Goal: Task Accomplishment & Management: Manage account settings

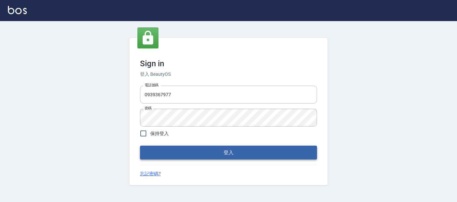
click at [242, 154] on button "登入" at bounding box center [228, 153] width 177 height 14
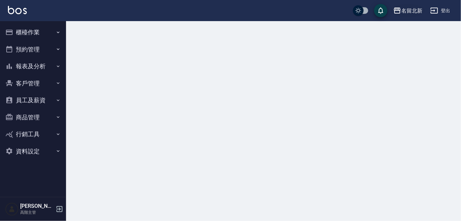
click at [410, 12] on div "名留北新" at bounding box center [411, 11] width 21 height 8
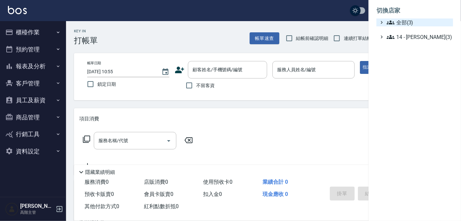
click at [409, 22] on span "全部(3)" at bounding box center [418, 22] width 64 height 8
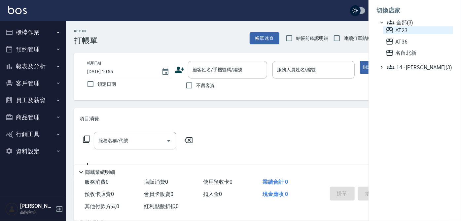
click at [395, 32] on span "AT23" at bounding box center [417, 30] width 65 height 8
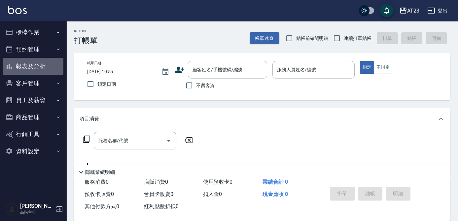
click at [40, 62] on button "報表及分析" at bounding box center [33, 66] width 61 height 17
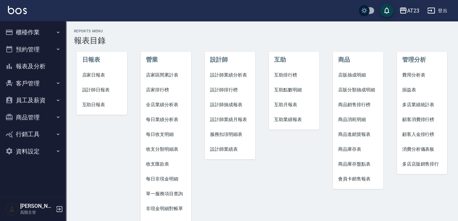
click at [36, 96] on button "員工及薪資" at bounding box center [33, 100] width 61 height 17
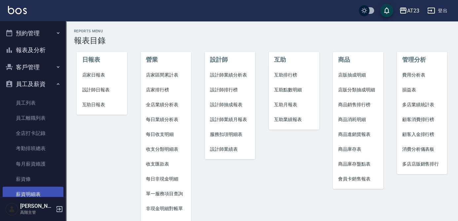
scroll to position [30, 0]
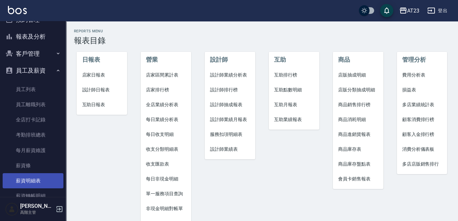
click at [37, 179] on link "薪資明細表" at bounding box center [33, 180] width 61 height 15
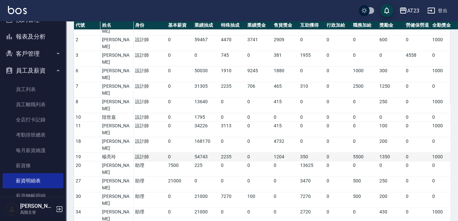
scroll to position [40, 0]
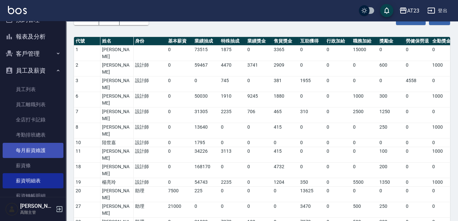
click at [27, 145] on link "每月薪資維護" at bounding box center [33, 150] width 61 height 15
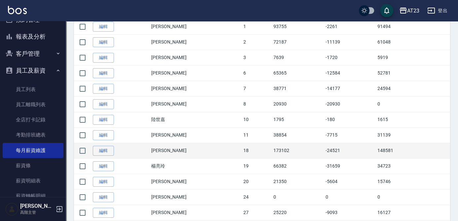
scroll to position [180, 0]
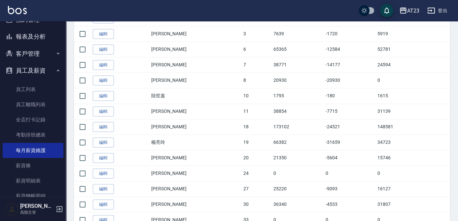
click at [108, 140] on link "編輯" at bounding box center [103, 143] width 21 height 10
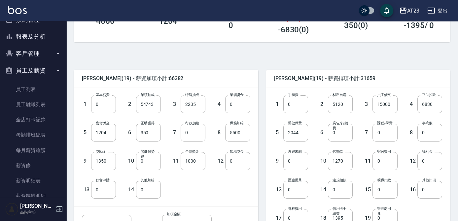
scroll to position [120, 0]
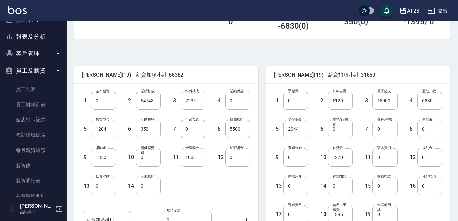
click at [383, 126] on input "0" at bounding box center [384, 129] width 25 height 18
type input "1800"
click at [385, 76] on span "楊亮玲 (19) - 薪資扣項小計:33459" at bounding box center [358, 75] width 168 height 7
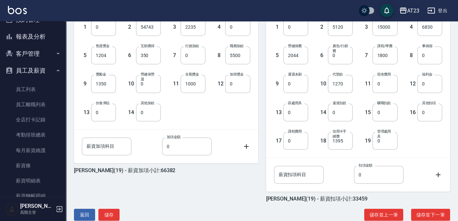
scroll to position [207, 0]
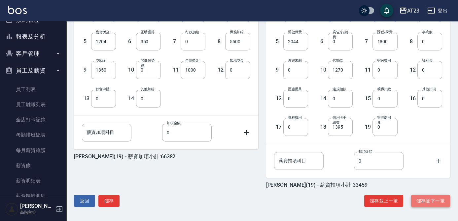
click at [435, 199] on button "儲存並下一筆" at bounding box center [430, 201] width 39 height 12
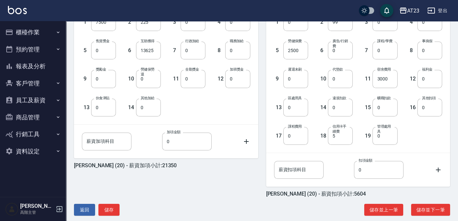
scroll to position [207, 0]
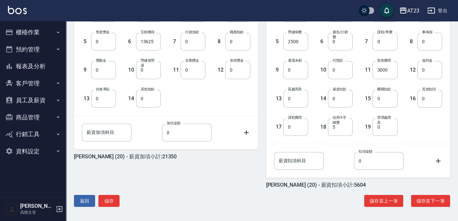
click at [37, 99] on button "員工及薪資" at bounding box center [33, 100] width 61 height 17
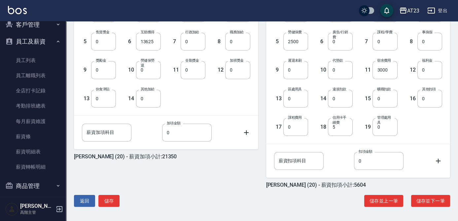
scroll to position [60, 0]
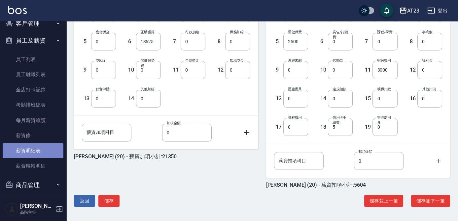
click at [34, 150] on link "薪資明細表" at bounding box center [33, 150] width 61 height 15
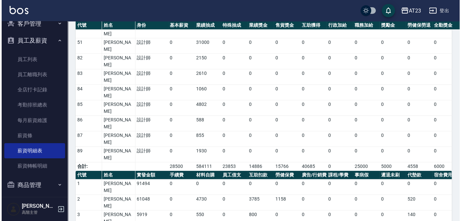
scroll to position [160, 0]
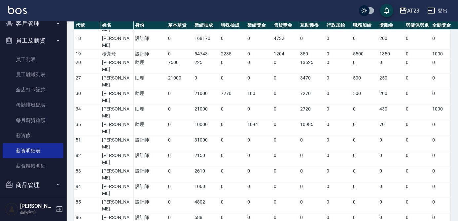
click at [417, 11] on div "AT23" at bounding box center [413, 11] width 12 height 8
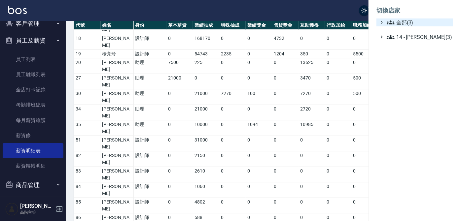
click at [399, 25] on span "全部(3)" at bounding box center [418, 22] width 64 height 8
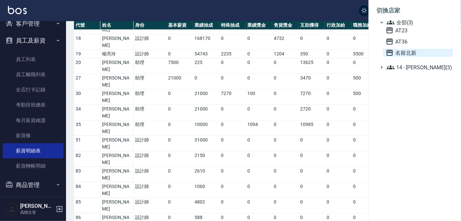
click at [402, 52] on span "名留北新" at bounding box center [417, 53] width 65 height 8
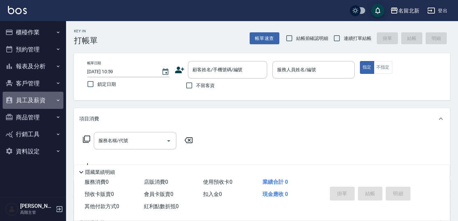
click at [31, 102] on button "員工及薪資" at bounding box center [33, 100] width 61 height 17
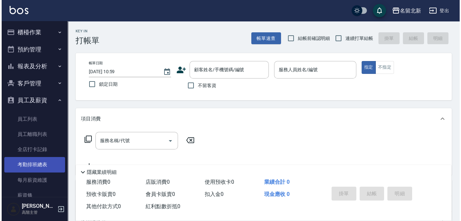
scroll to position [30, 0]
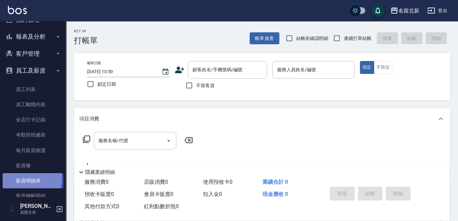
click at [21, 178] on link "薪資明細表" at bounding box center [33, 180] width 61 height 15
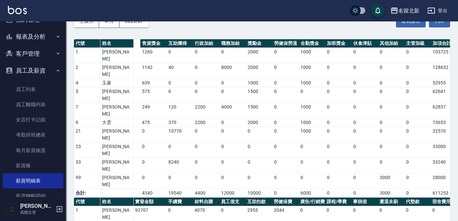
scroll to position [0, 175]
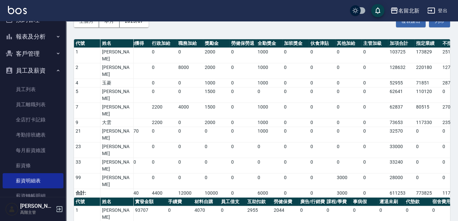
click at [356, 198] on th "事病假" at bounding box center [364, 202] width 26 height 9
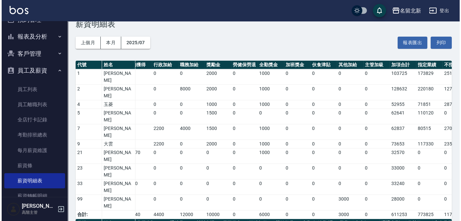
scroll to position [0, 0]
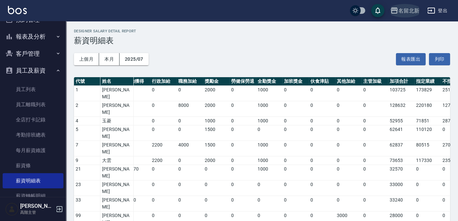
click at [401, 10] on div "名留北新" at bounding box center [408, 11] width 21 height 8
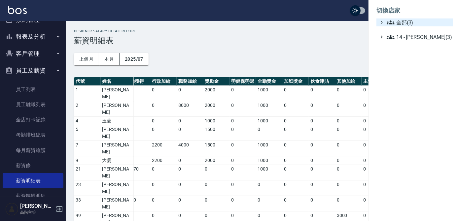
click at [407, 23] on span "全部(3)" at bounding box center [418, 22] width 64 height 8
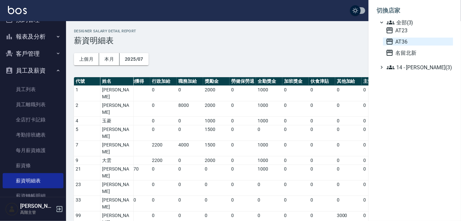
click at [401, 40] on span "AT36" at bounding box center [417, 42] width 65 height 8
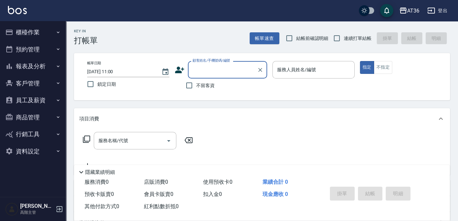
click at [39, 99] on button "員工及薪資" at bounding box center [33, 100] width 61 height 17
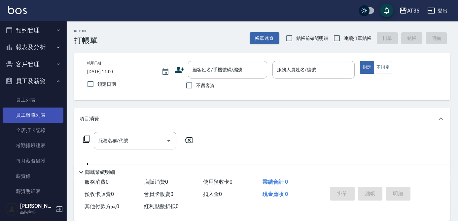
scroll to position [30, 0]
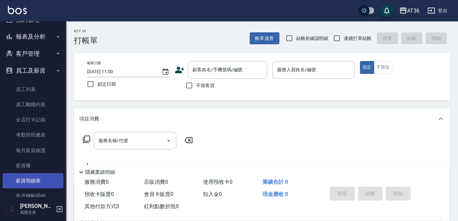
click at [32, 177] on link "薪資明細表" at bounding box center [33, 180] width 61 height 15
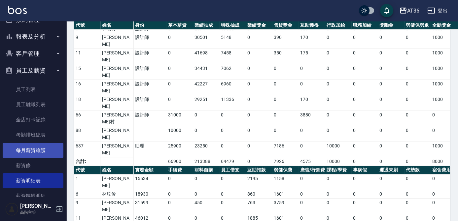
scroll to position [60, 0]
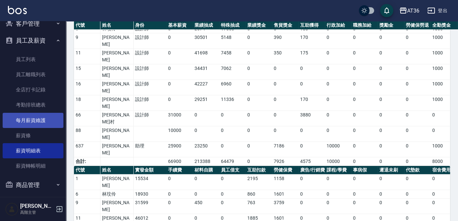
click at [35, 120] on link "每月薪資維護" at bounding box center [33, 120] width 61 height 15
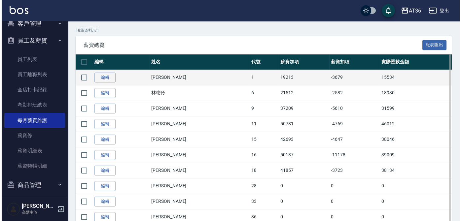
scroll to position [120, 0]
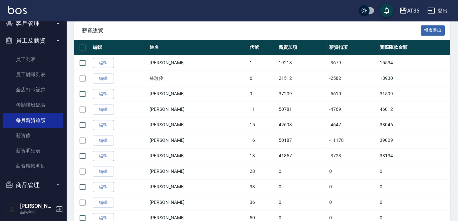
click at [401, 12] on icon "button" at bounding box center [403, 11] width 8 height 8
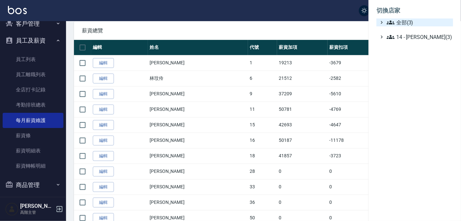
click at [404, 24] on span "全部(3)" at bounding box center [418, 22] width 64 height 8
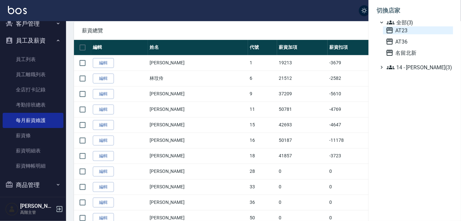
click at [404, 30] on span "AT23" at bounding box center [417, 30] width 65 height 8
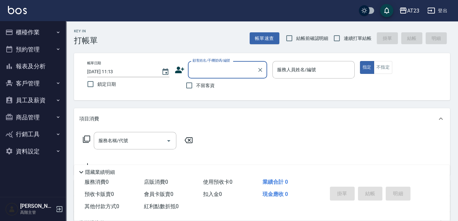
click at [41, 102] on button "員工及薪資" at bounding box center [33, 100] width 61 height 17
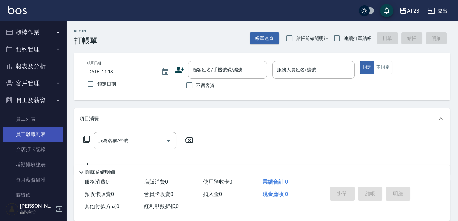
scroll to position [60, 0]
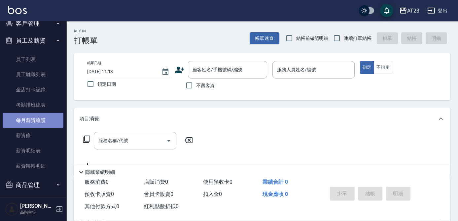
click at [36, 117] on link "每月薪資維護" at bounding box center [33, 120] width 61 height 15
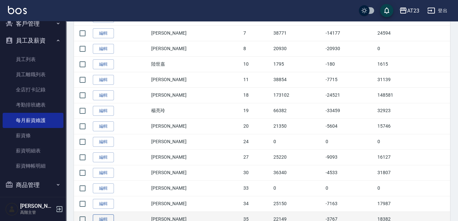
scroll to position [270, 0]
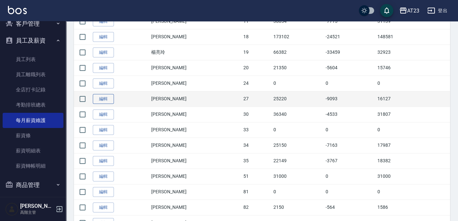
click at [111, 100] on link "編輯" at bounding box center [103, 99] width 21 height 10
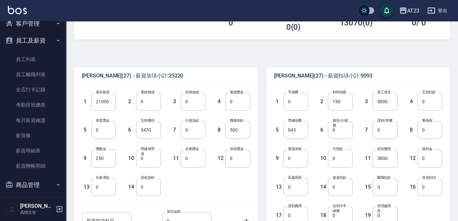
scroll to position [120, 0]
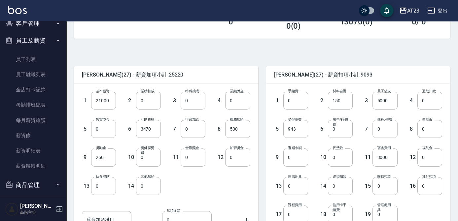
click at [380, 132] on input "0" at bounding box center [384, 129] width 25 height 18
type input "5250"
click at [388, 89] on label "員工借支" at bounding box center [384, 91] width 14 height 5
click at [388, 92] on input "5000" at bounding box center [384, 101] width 25 height 18
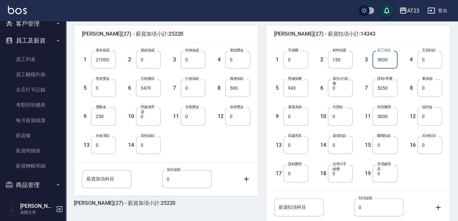
scroll to position [207, 0]
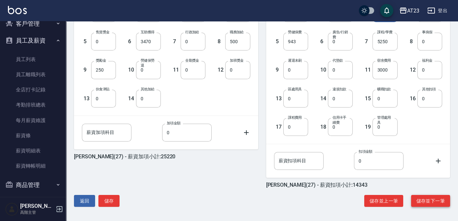
click at [434, 201] on button "儲存並下一筆" at bounding box center [430, 201] width 39 height 12
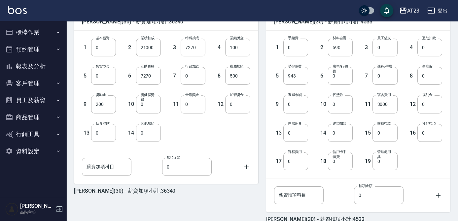
scroll to position [180, 0]
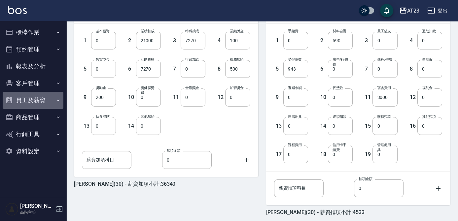
click at [41, 99] on button "員工及薪資" at bounding box center [33, 100] width 61 height 17
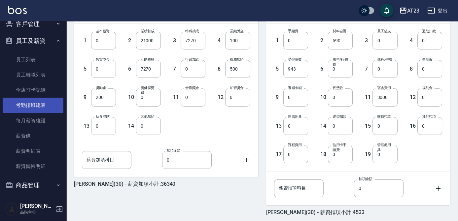
scroll to position [60, 0]
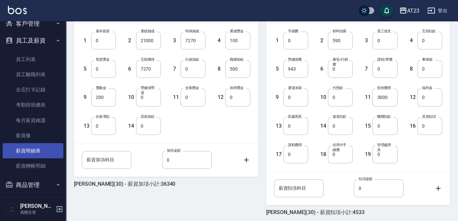
click at [31, 150] on link "薪資明細表" at bounding box center [33, 150] width 61 height 15
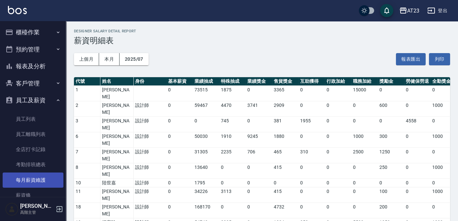
click at [31, 180] on link "每月薪資維護" at bounding box center [33, 180] width 61 height 15
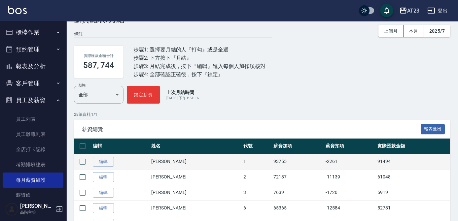
scroll to position [30, 0]
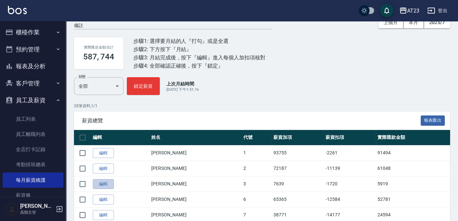
click at [102, 187] on link "編輯" at bounding box center [103, 184] width 21 height 10
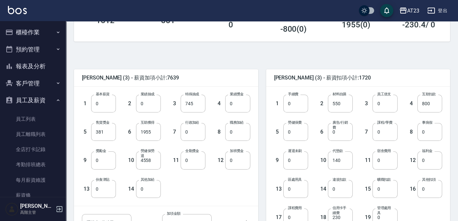
scroll to position [120, 0]
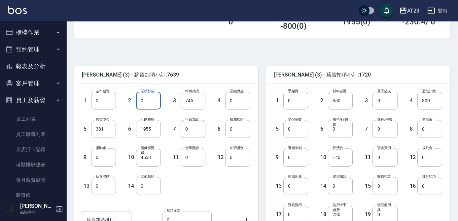
click at [152, 97] on input "0" at bounding box center [148, 101] width 25 height 18
type input "16711"
click at [245, 101] on input "0" at bounding box center [237, 101] width 25 height 18
type input "3193"
click at [224, 187] on div "1 基本薪資 0 基本薪資 2 業績抽成 16711 業績抽成 3 特殊抽成 745 特殊抽成 4 業績獎金 3193 業績獎金 5 售貨獎金 381 售貨獎…" at bounding box center [160, 138] width 179 height 114
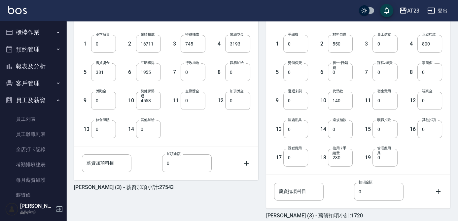
scroll to position [207, 0]
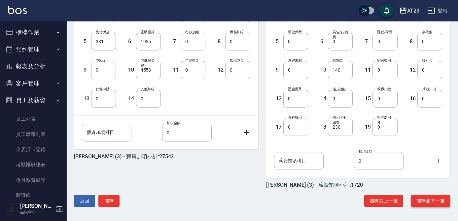
click at [421, 199] on button "儲存並下一筆" at bounding box center [430, 201] width 39 height 12
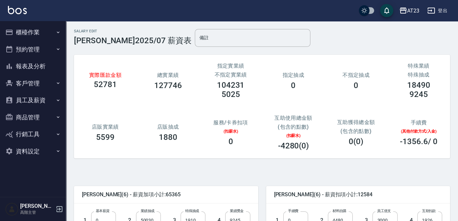
click at [36, 96] on button "員工及薪資" at bounding box center [33, 100] width 61 height 17
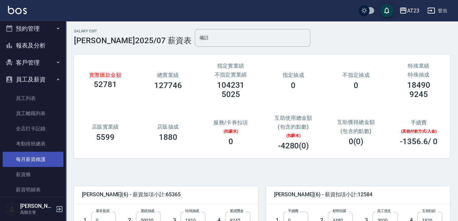
scroll to position [60, 0]
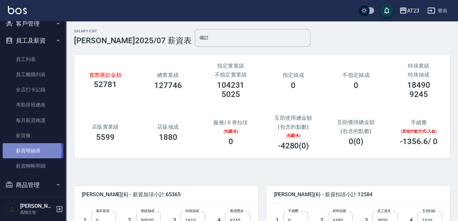
click at [30, 151] on link "薪資明細表" at bounding box center [33, 150] width 61 height 15
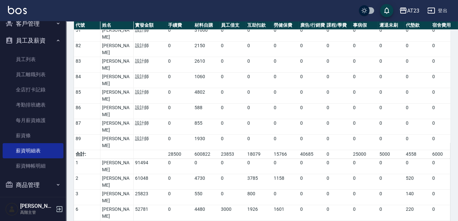
scroll to position [280, 0]
